Goal: Transaction & Acquisition: Download file/media

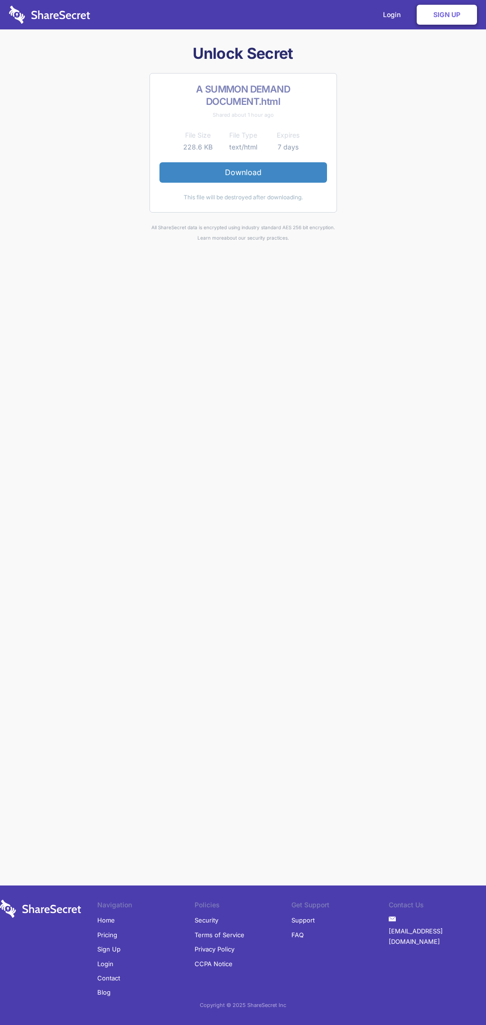
click at [243, 172] on link "Download" at bounding box center [244, 172] width 168 height 20
